Goal: Information Seeking & Learning: Learn about a topic

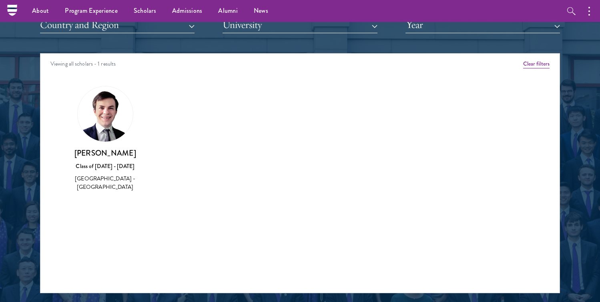
scroll to position [1009, 0]
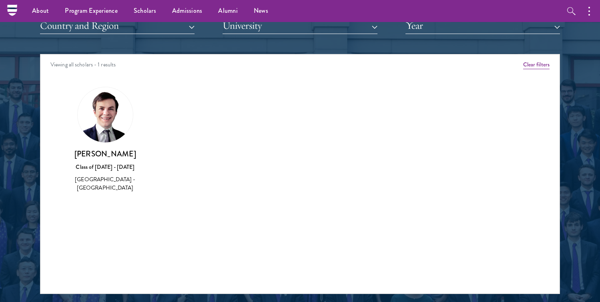
click at [89, 182] on div "[GEOGRAPHIC_DATA] - [GEOGRAPHIC_DATA]" at bounding box center [104, 183] width 81 height 17
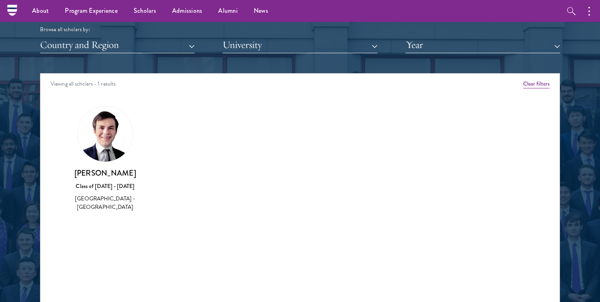
scroll to position [989, 0]
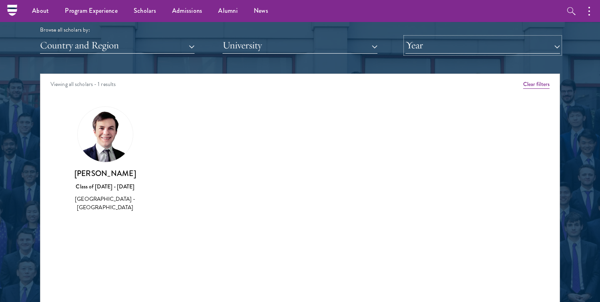
click at [441, 49] on button "Year" at bounding box center [483, 45] width 155 height 16
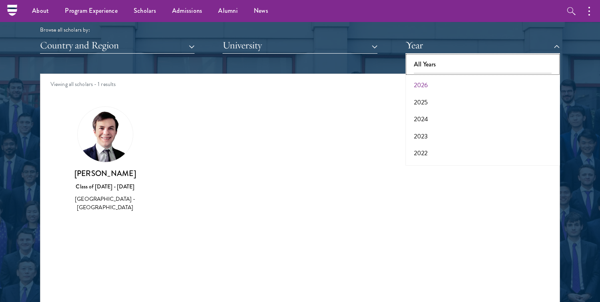
click at [422, 68] on button "All Years" at bounding box center [483, 64] width 150 height 17
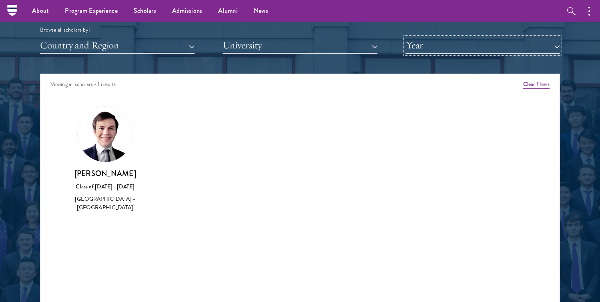
click at [442, 49] on button "Year" at bounding box center [483, 45] width 155 height 16
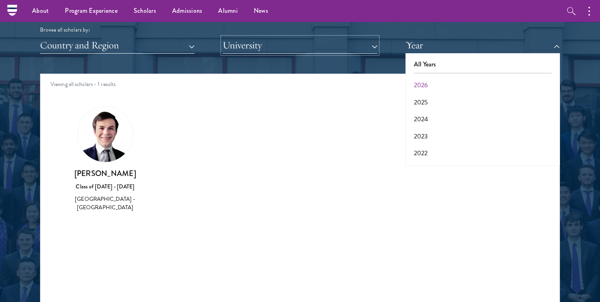
click at [354, 41] on button "University" at bounding box center [300, 45] width 155 height 16
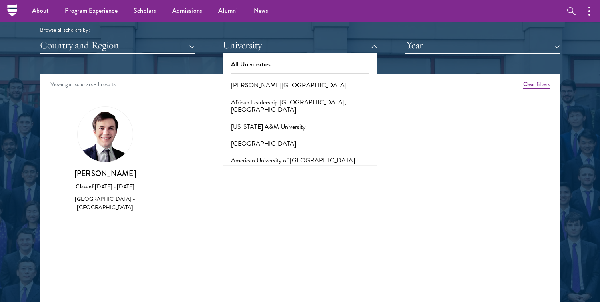
click at [306, 83] on button "[PERSON_NAME][GEOGRAPHIC_DATA]" at bounding box center [300, 85] width 150 height 17
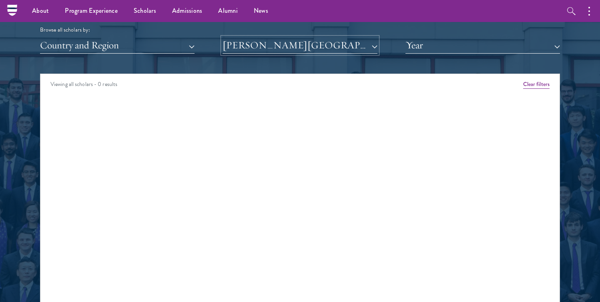
click at [296, 49] on button "[PERSON_NAME][GEOGRAPHIC_DATA]" at bounding box center [300, 45] width 155 height 16
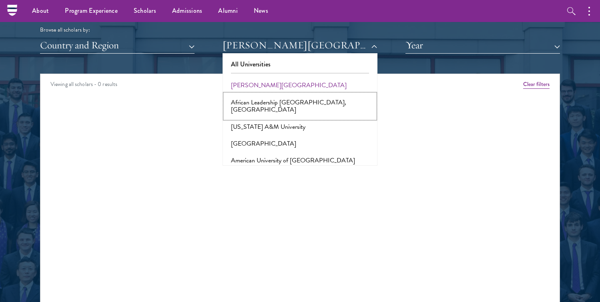
click at [273, 105] on button "African Leadership [GEOGRAPHIC_DATA], [GEOGRAPHIC_DATA]" at bounding box center [300, 106] width 150 height 24
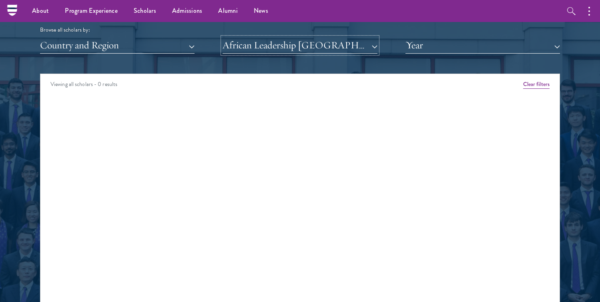
click at [286, 44] on button "African Leadership [GEOGRAPHIC_DATA], [GEOGRAPHIC_DATA]" at bounding box center [300, 45] width 155 height 16
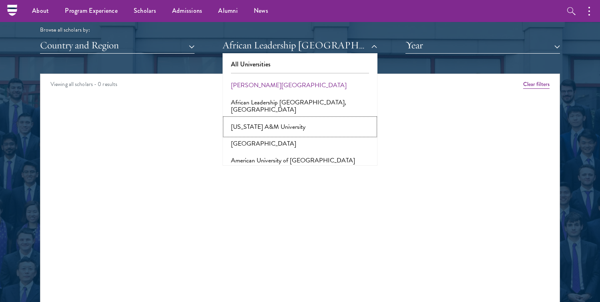
click at [275, 121] on button "[US_STATE] A&M University" at bounding box center [300, 127] width 150 height 17
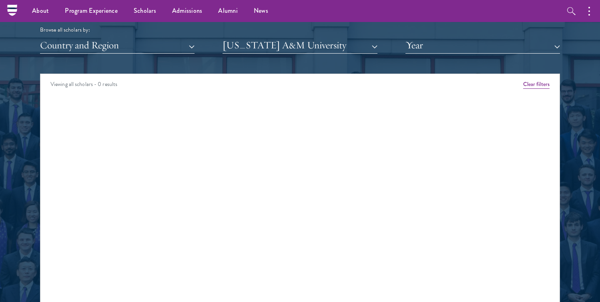
click at [280, 57] on div "Scholar Directory Congratulations and welcome to the Schwarzman Scholars Class …" at bounding box center [300, 110] width 520 height 407
click at [280, 51] on button "[US_STATE] A&M University" at bounding box center [300, 45] width 155 height 16
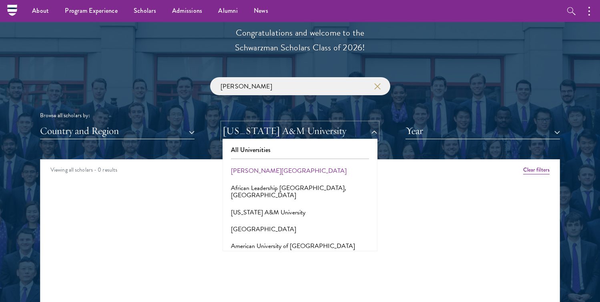
scroll to position [890, 0]
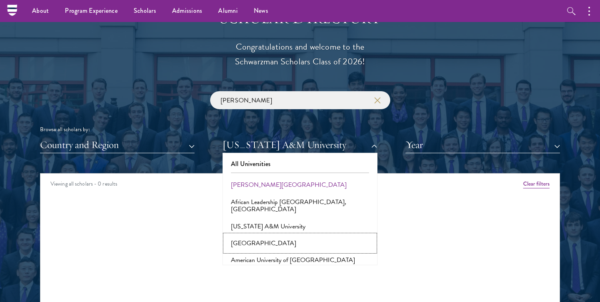
click at [262, 239] on button "[GEOGRAPHIC_DATA]" at bounding box center [300, 243] width 150 height 17
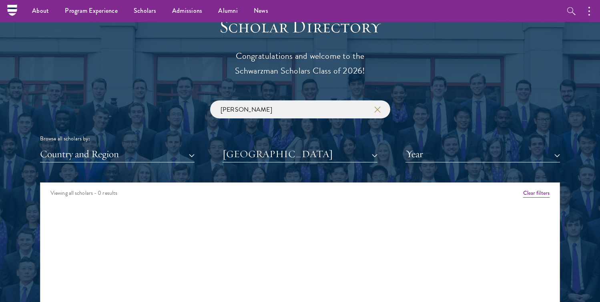
scroll to position [879, 0]
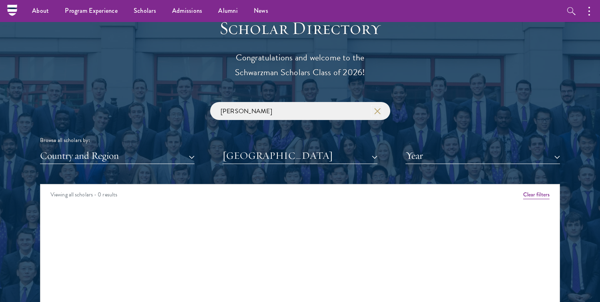
click at [379, 113] on use "button" at bounding box center [377, 110] width 11 height 11
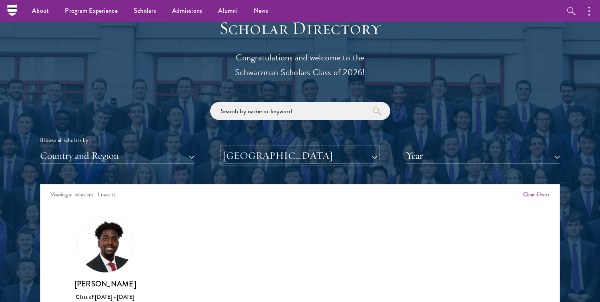
click at [302, 155] on button "[GEOGRAPHIC_DATA]" at bounding box center [300, 156] width 155 height 16
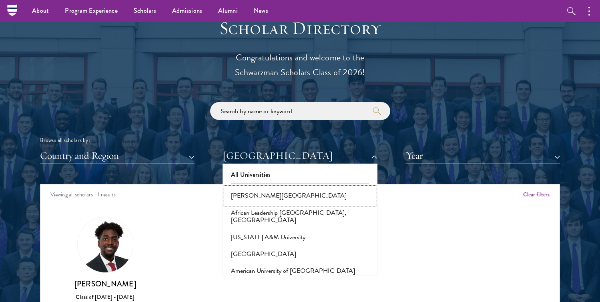
click at [268, 197] on button "[PERSON_NAME][GEOGRAPHIC_DATA]" at bounding box center [300, 195] width 150 height 17
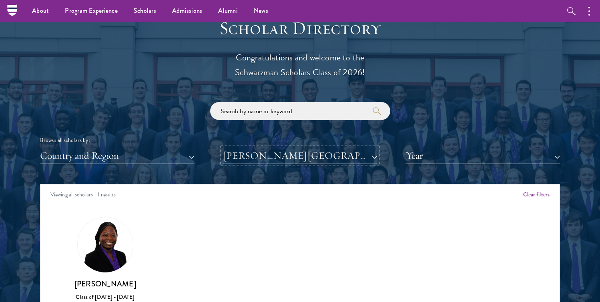
click at [273, 161] on button "[PERSON_NAME][GEOGRAPHIC_DATA]" at bounding box center [300, 156] width 155 height 16
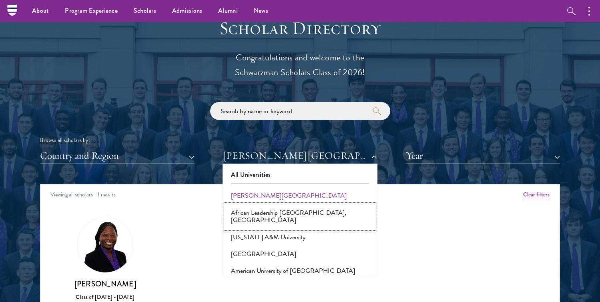
click at [256, 206] on button "African Leadership [GEOGRAPHIC_DATA], [GEOGRAPHIC_DATA]" at bounding box center [300, 217] width 150 height 24
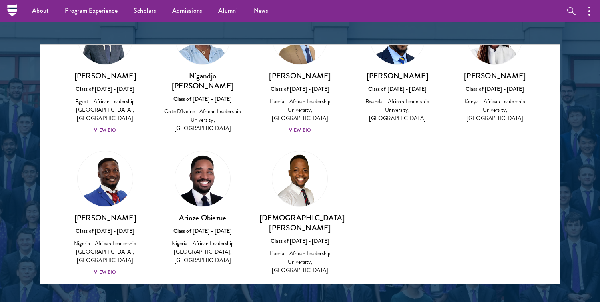
scroll to position [1014, 0]
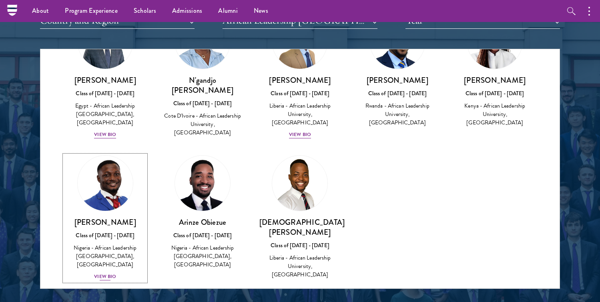
click at [104, 273] on div "View Bio" at bounding box center [105, 277] width 22 height 8
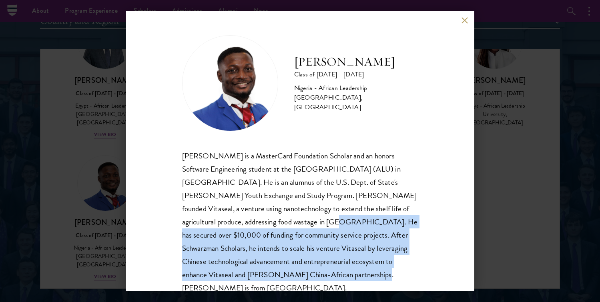
drag, startPoint x: 211, startPoint y: 224, endPoint x: 229, endPoint y: 279, distance: 58.1
click at [229, 279] on div "[PERSON_NAME] is a MasterCard Foundation Scholar and an honors Software Enginee…" at bounding box center [300, 222] width 236 height 146
drag, startPoint x: 229, startPoint y: 279, endPoint x: 213, endPoint y: 228, distance: 53.7
click at [213, 228] on div "[PERSON_NAME] is a MasterCard Foundation Scholar and an honors Software Enginee…" at bounding box center [300, 222] width 236 height 146
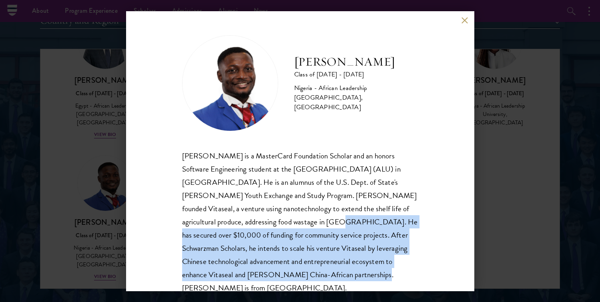
click at [212, 228] on div "[PERSON_NAME] is a MasterCard Foundation Scholar and an honors Software Enginee…" at bounding box center [300, 222] width 236 height 146
drag, startPoint x: 211, startPoint y: 224, endPoint x: 251, endPoint y: 272, distance: 62.5
click at [251, 272] on div "[PERSON_NAME] is a MasterCard Foundation Scholar and an honors Software Enginee…" at bounding box center [300, 222] width 236 height 146
click at [462, 21] on button at bounding box center [465, 20] width 7 height 7
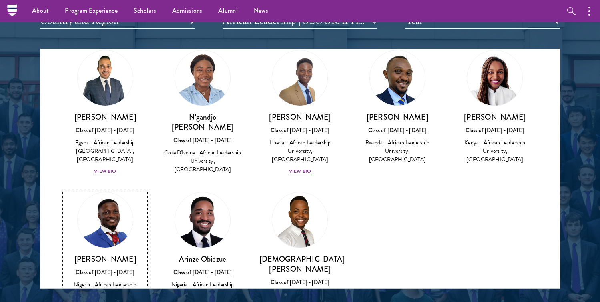
scroll to position [31, 0]
click at [299, 168] on div "View Bio" at bounding box center [300, 172] width 22 height 8
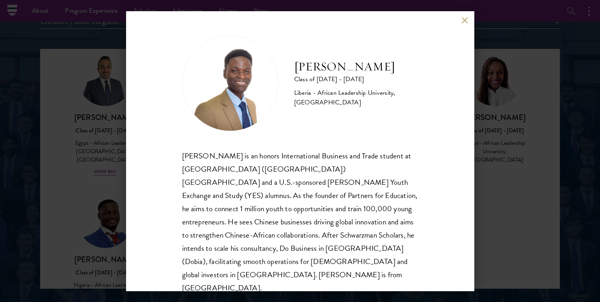
scroll to position [1, 0]
click at [464, 23] on button at bounding box center [465, 20] width 7 height 7
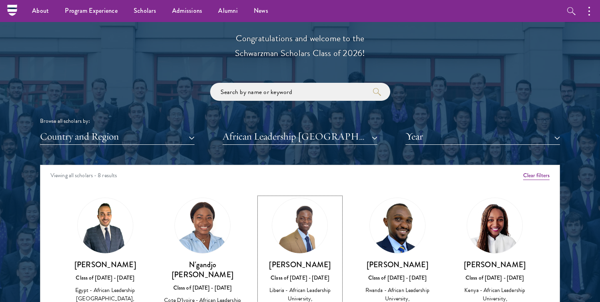
scroll to position [889, 0]
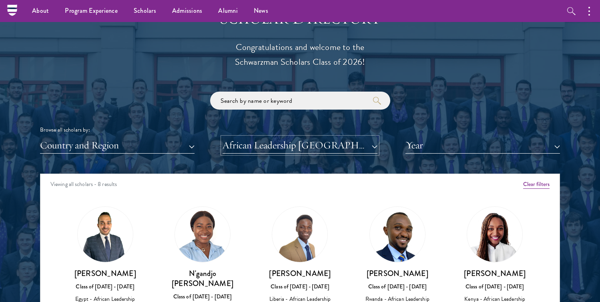
click at [327, 150] on button "African Leadership [GEOGRAPHIC_DATA], [GEOGRAPHIC_DATA]" at bounding box center [300, 145] width 155 height 16
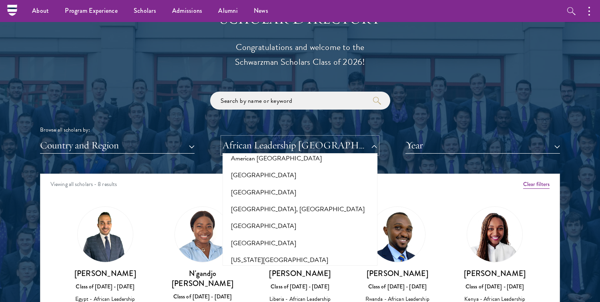
scroll to position [127, 0]
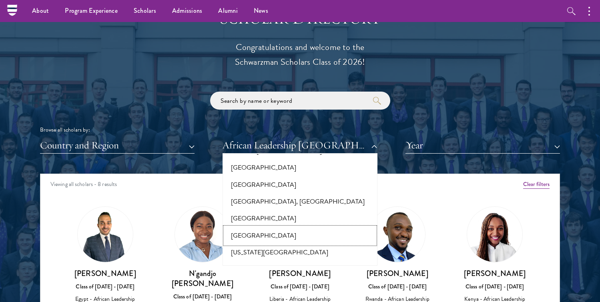
click at [279, 231] on button "[GEOGRAPHIC_DATA]" at bounding box center [300, 235] width 150 height 17
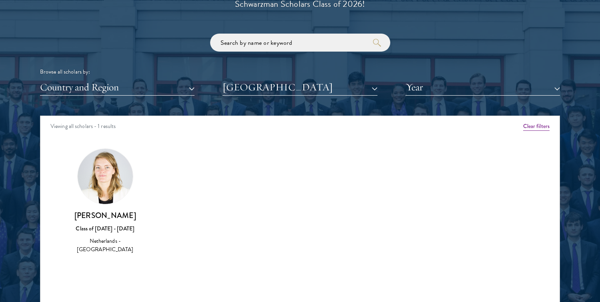
scroll to position [909, 0]
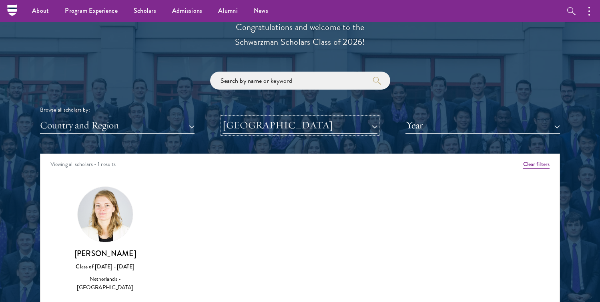
click at [294, 129] on button "[GEOGRAPHIC_DATA]" at bounding box center [300, 125] width 155 height 16
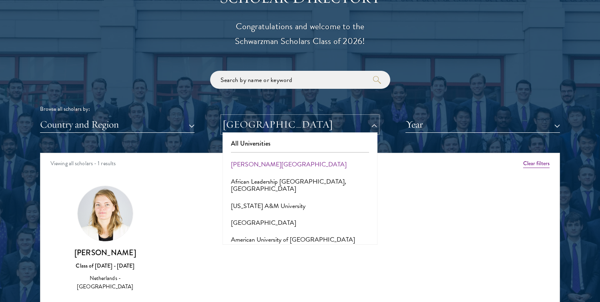
scroll to position [944, 0]
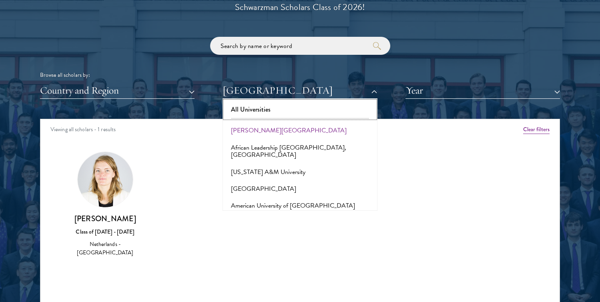
click at [267, 107] on button "All Universities" at bounding box center [300, 109] width 150 height 17
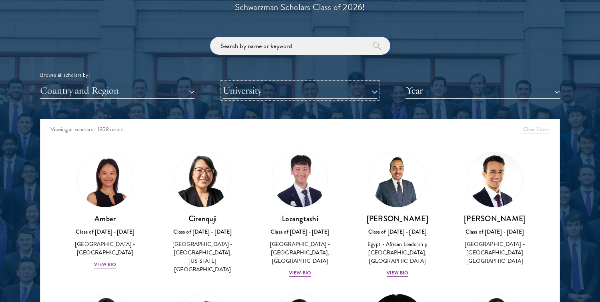
click at [275, 97] on button "University" at bounding box center [300, 90] width 155 height 16
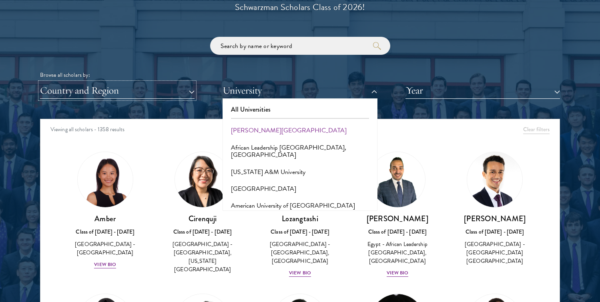
click at [180, 92] on button "Country and Region" at bounding box center [117, 90] width 155 height 16
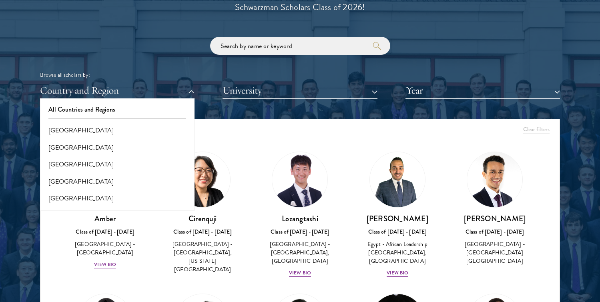
click at [197, 72] on div "Browse all scholars by:" at bounding box center [300, 75] width 520 height 8
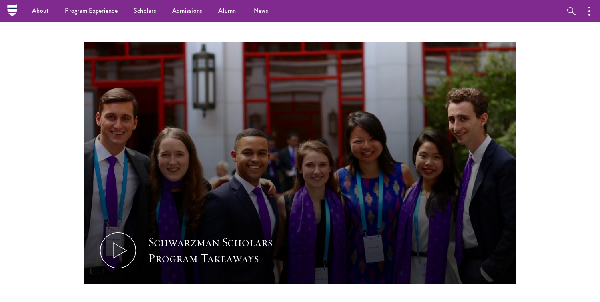
scroll to position [342, 0]
